Goal: Transaction & Acquisition: Purchase product/service

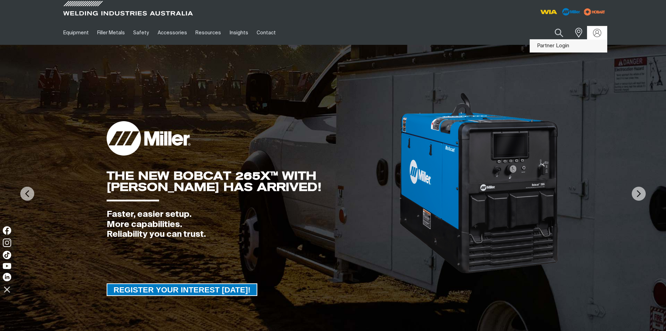
click at [561, 48] on link "Partner Login" at bounding box center [568, 46] width 77 height 13
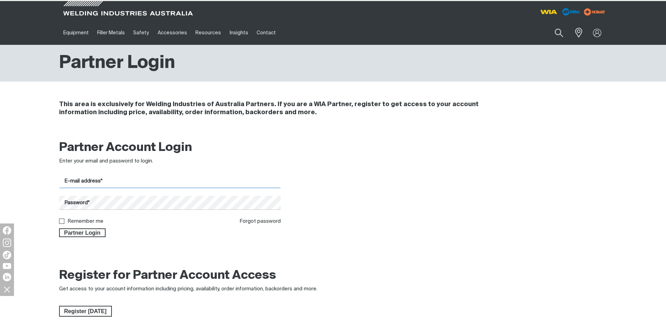
type input "[EMAIL_ADDRESS][DOMAIN_NAME]"
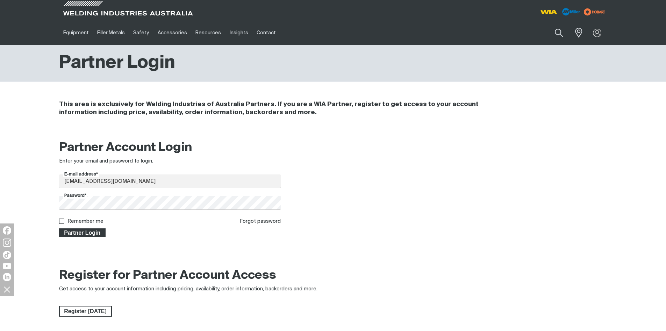
click at [102, 229] on span "Partner Login" at bounding box center [82, 232] width 45 height 9
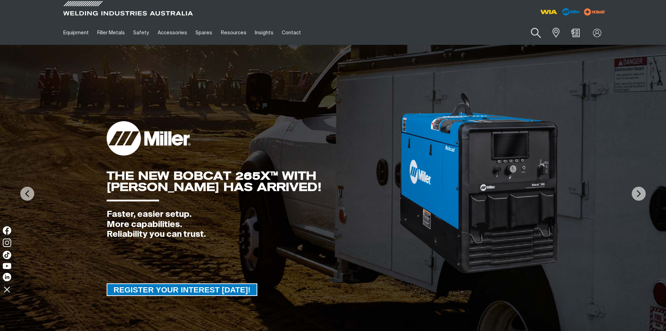
click at [539, 33] on button "Search products" at bounding box center [536, 33] width 28 height 20
click at [480, 35] on input "Search" at bounding box center [494, 33] width 108 height 16
paste input "AE71CM16"
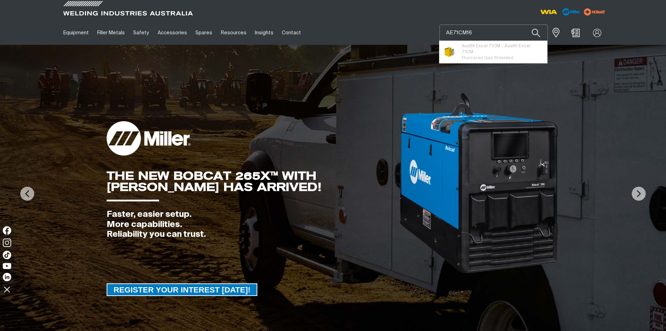
type input "AE71CM16"
click at [524, 24] on button "Search products" at bounding box center [536, 32] width 24 height 16
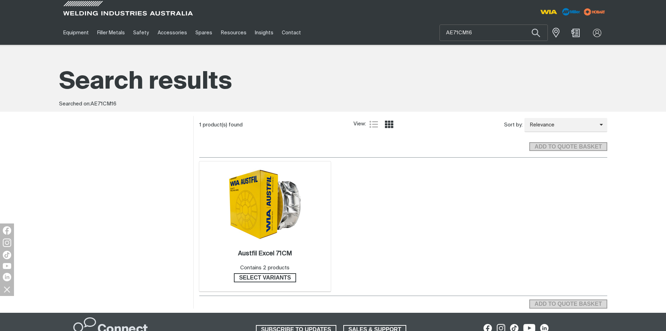
click at [279, 188] on img at bounding box center [265, 204] width 75 height 72
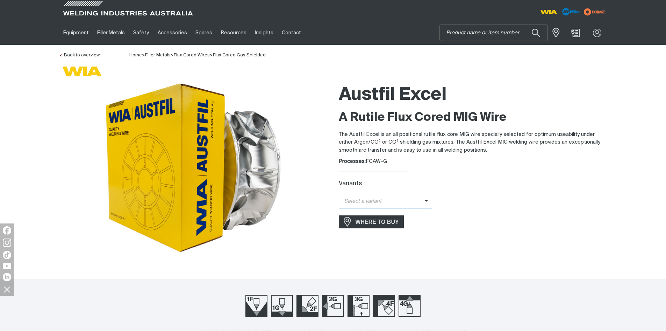
click at [417, 203] on span "Select a variant" at bounding box center [382, 201] width 86 height 8
click at [398, 221] on span "Austfil Excel - 1.6mm (15kg)" at bounding box center [386, 224] width 94 height 10
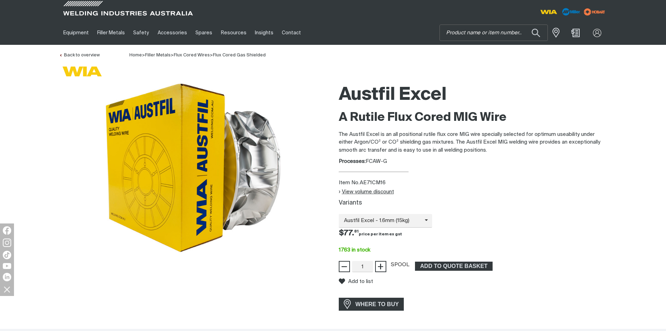
click at [339, 189] on button "View volume discount" at bounding box center [366, 192] width 55 height 6
